Goal: Transaction & Acquisition: Book appointment/travel/reservation

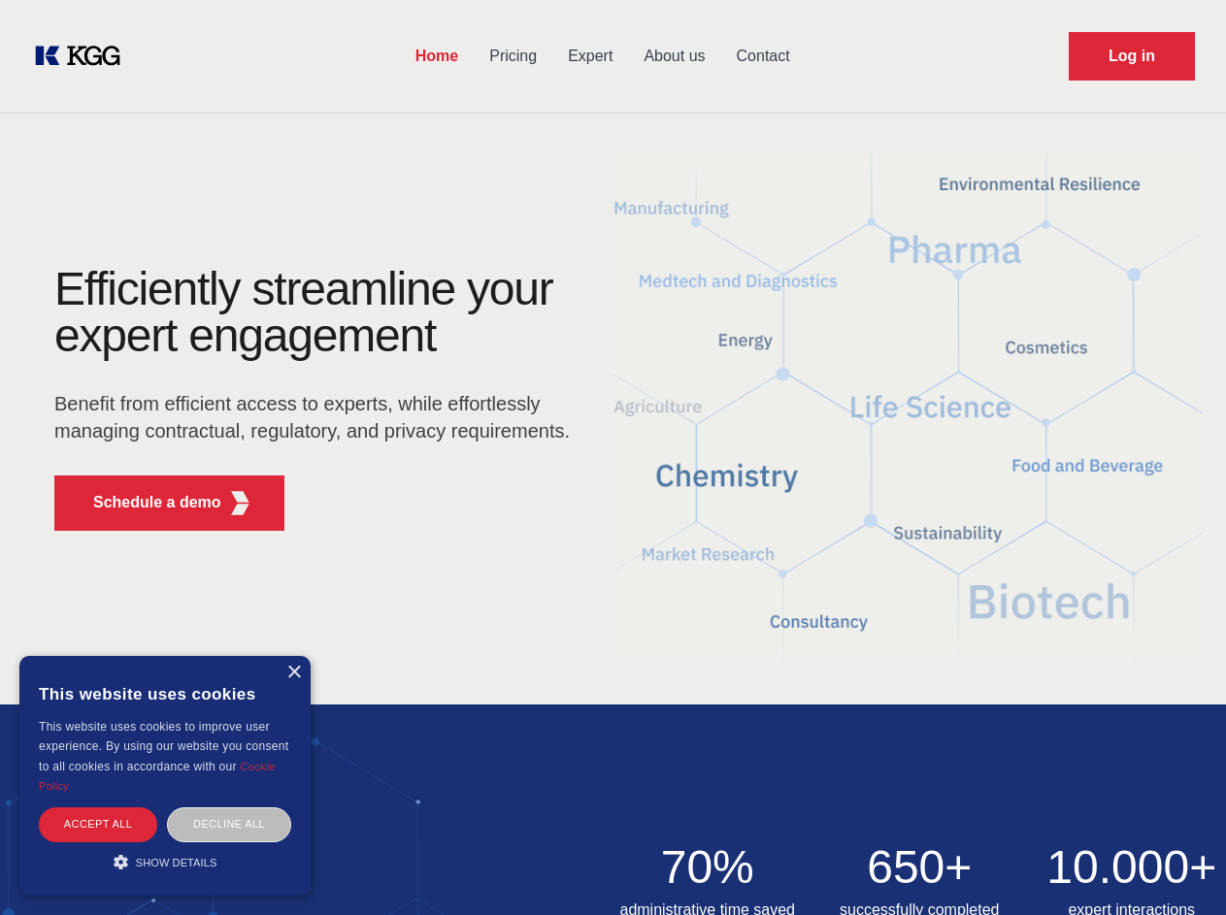
click at [613, 457] on div "Efficiently streamline your expert engagement Benefit from efficient access to …" at bounding box center [318, 406] width 590 height 281
click at [146, 503] on p "Schedule a demo" at bounding box center [157, 502] width 128 height 23
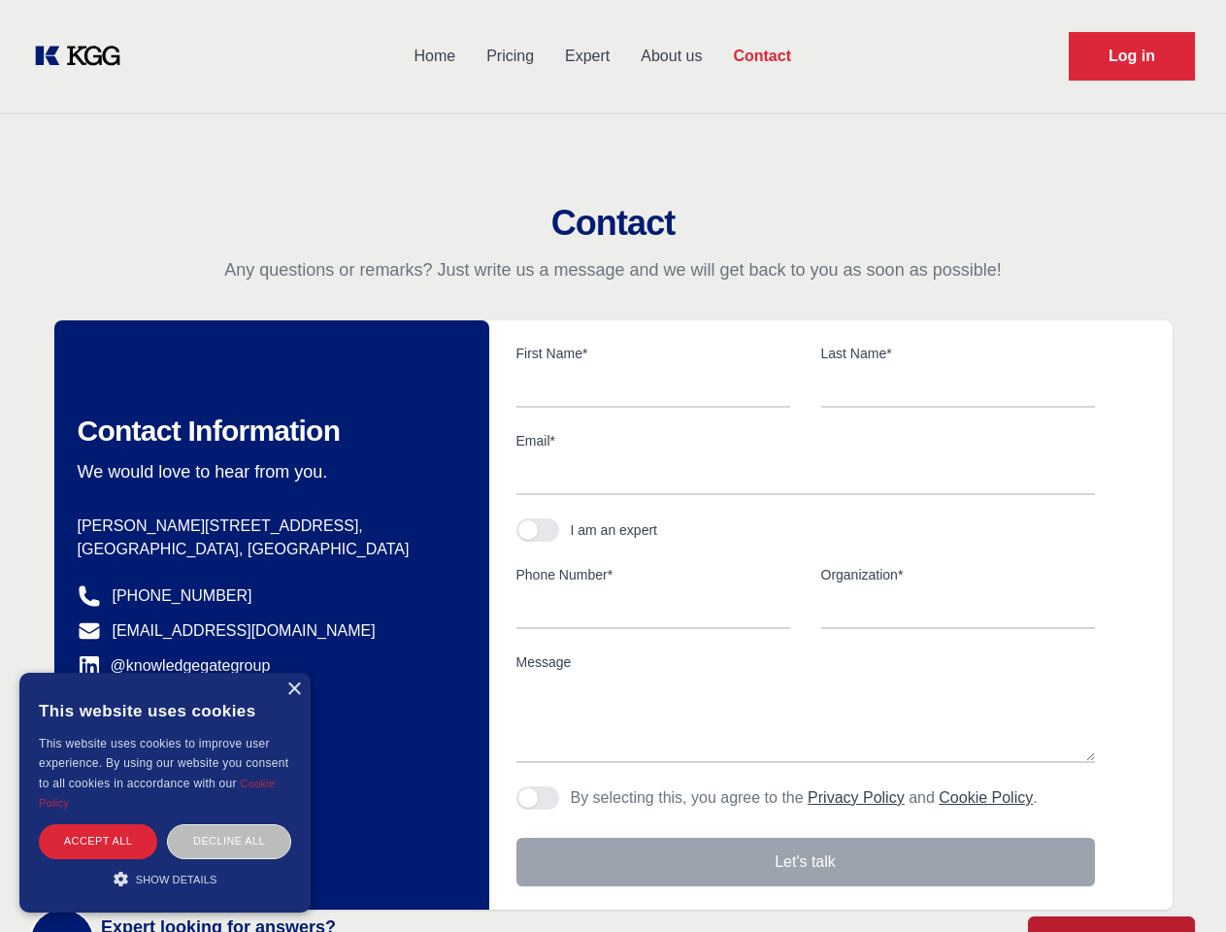
click at [293, 673] on div "× This website uses cookies This website uses cookies to improve user experienc…" at bounding box center [164, 793] width 291 height 240
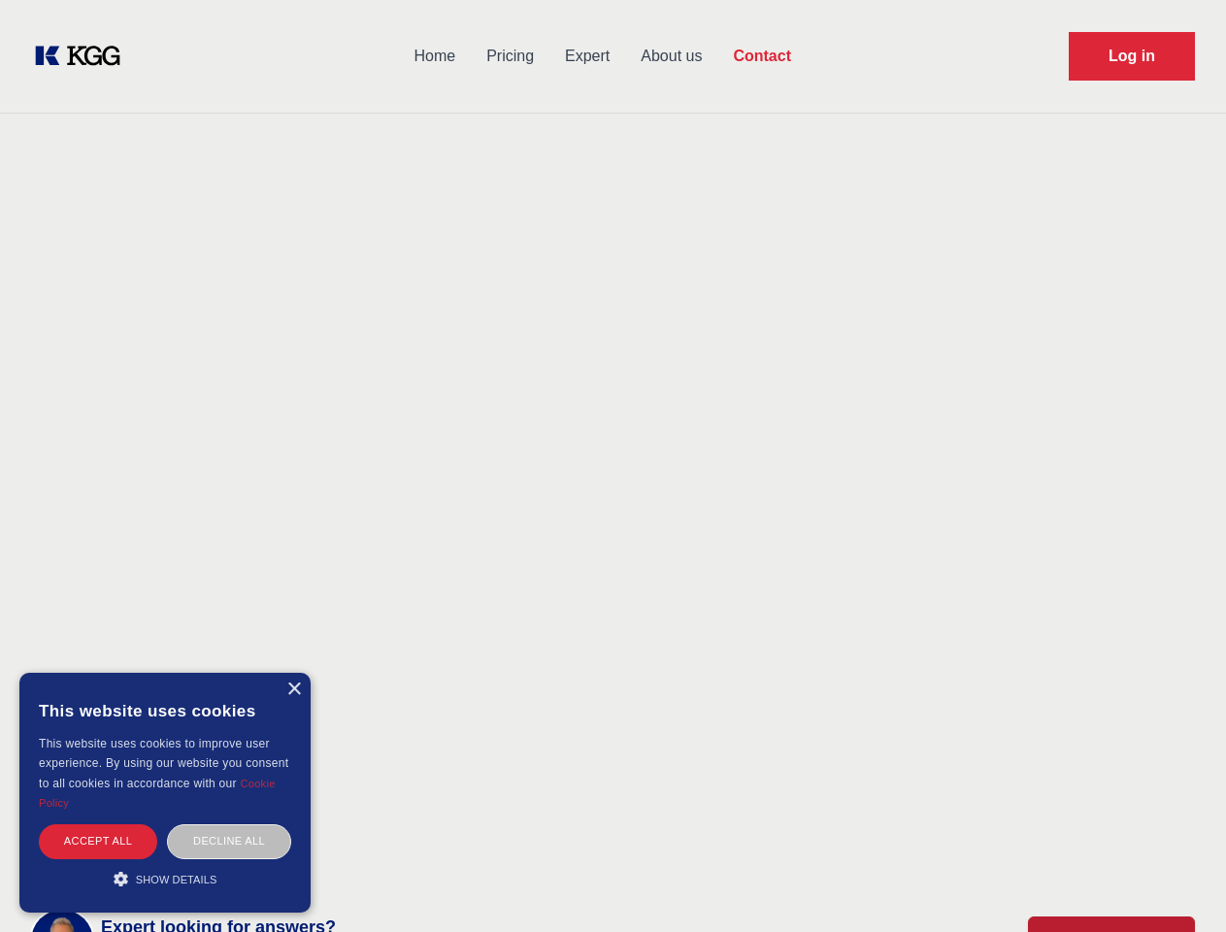
click at [98, 824] on div "Accept all" at bounding box center [98, 841] width 118 height 34
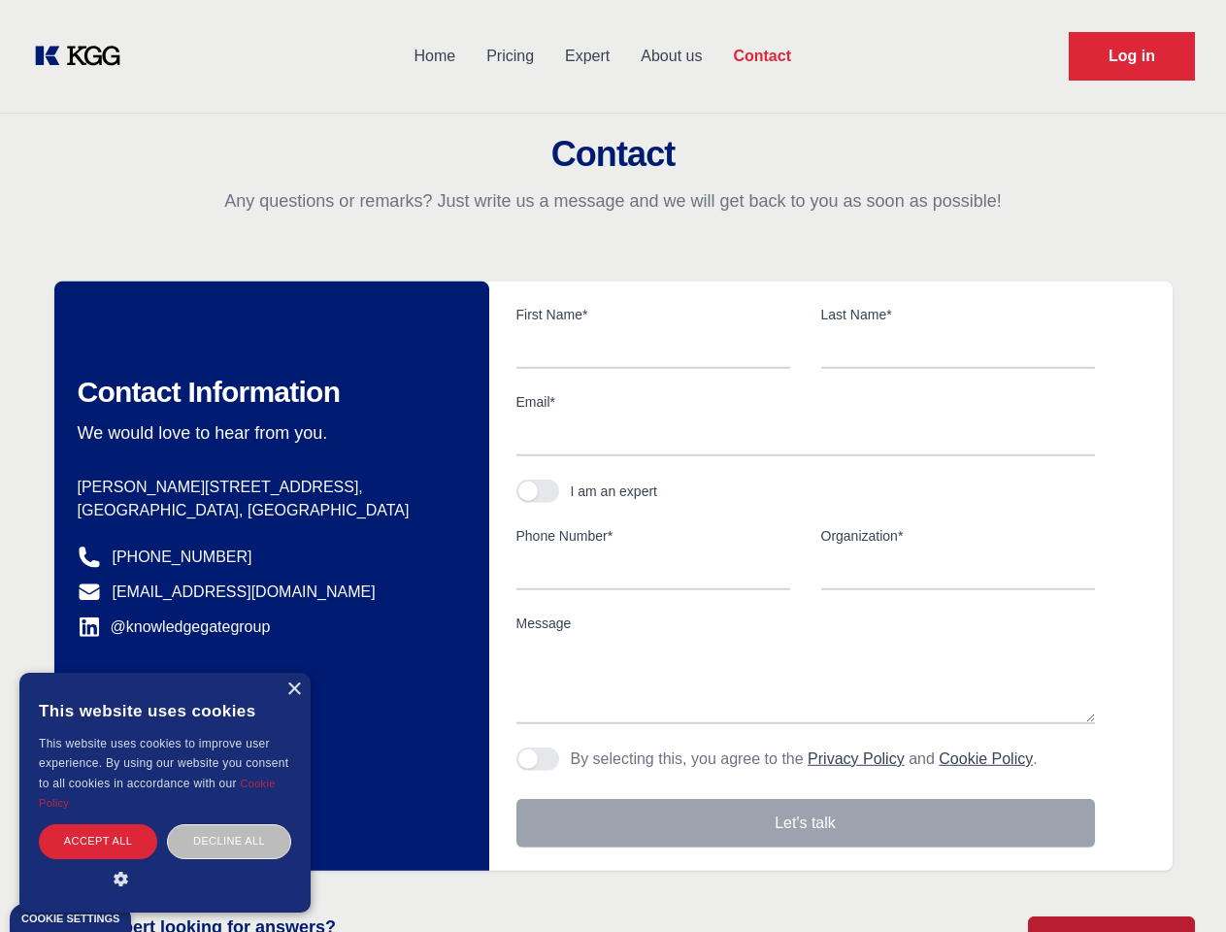
click at [229, 824] on div "Contact Information We would love to hear from you. Postal address [PERSON_NAME…" at bounding box center [271, 575] width 435 height 589
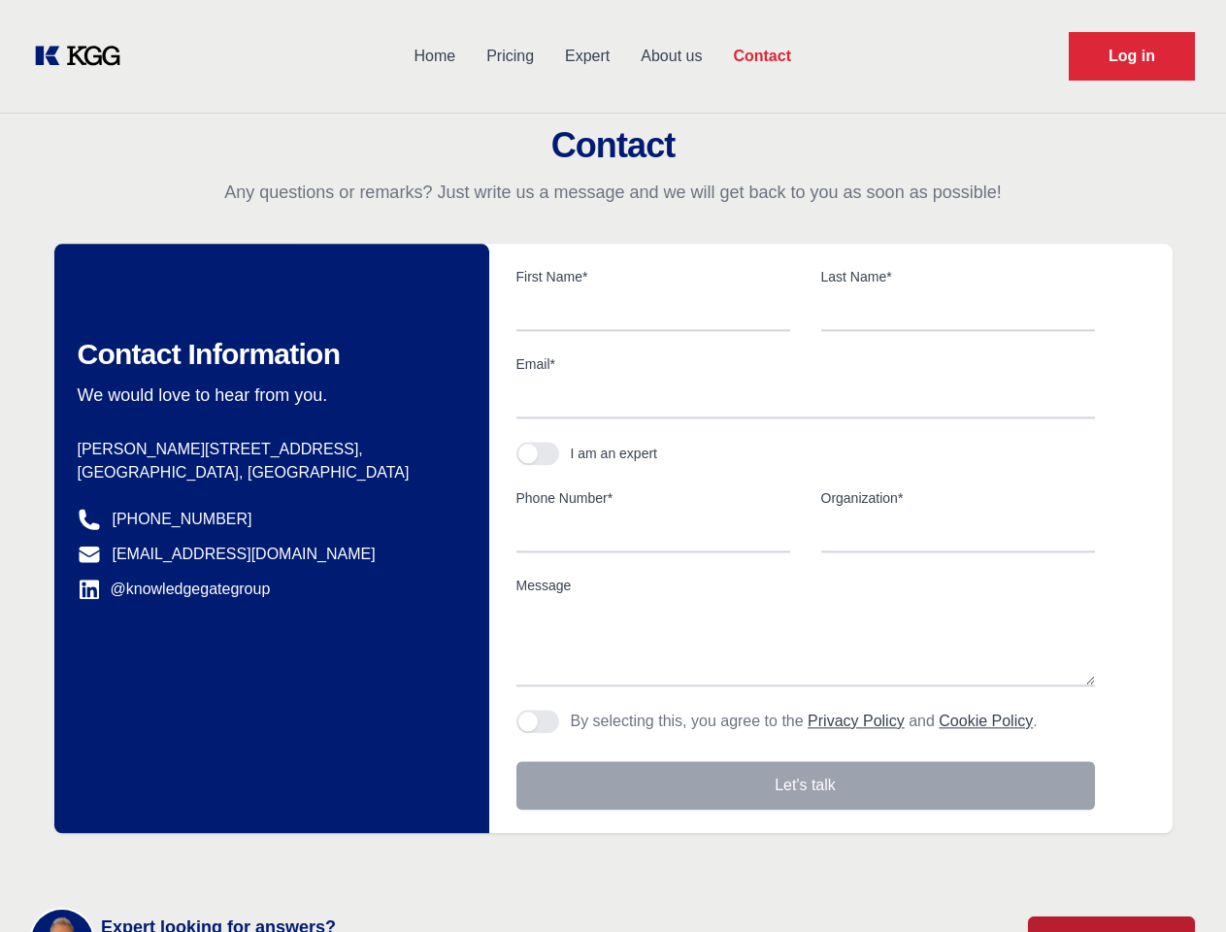
click at [165, 862] on main "Contact Any questions or remarks? Just write us a message and we will get back …" at bounding box center [613, 505] width 1226 height 1010
